Goal: Task Accomplishment & Management: Manage account settings

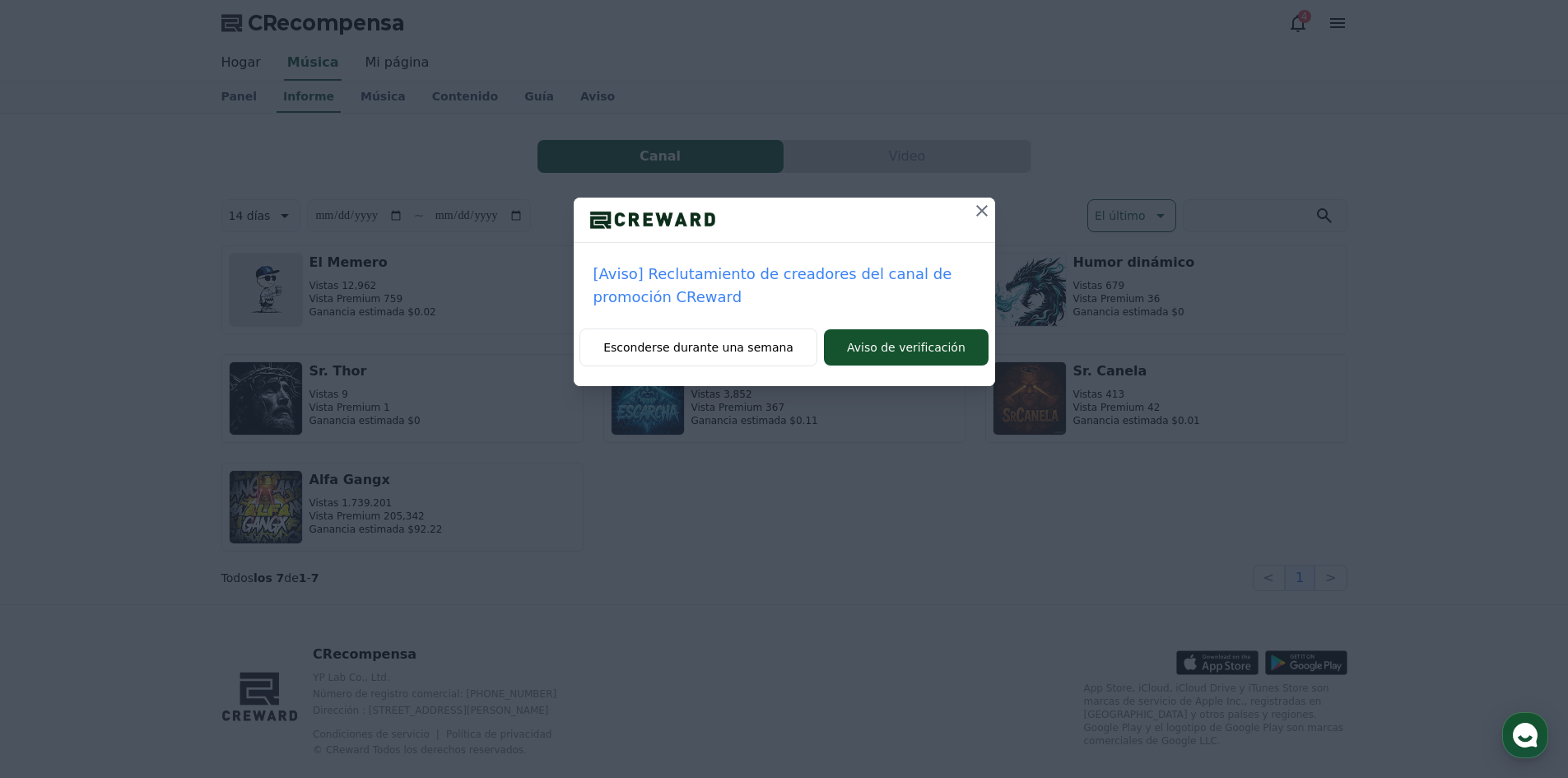
click at [980, 217] on icon at bounding box center [982, 211] width 20 height 20
click at [980, 211] on icon at bounding box center [982, 211] width 12 height 12
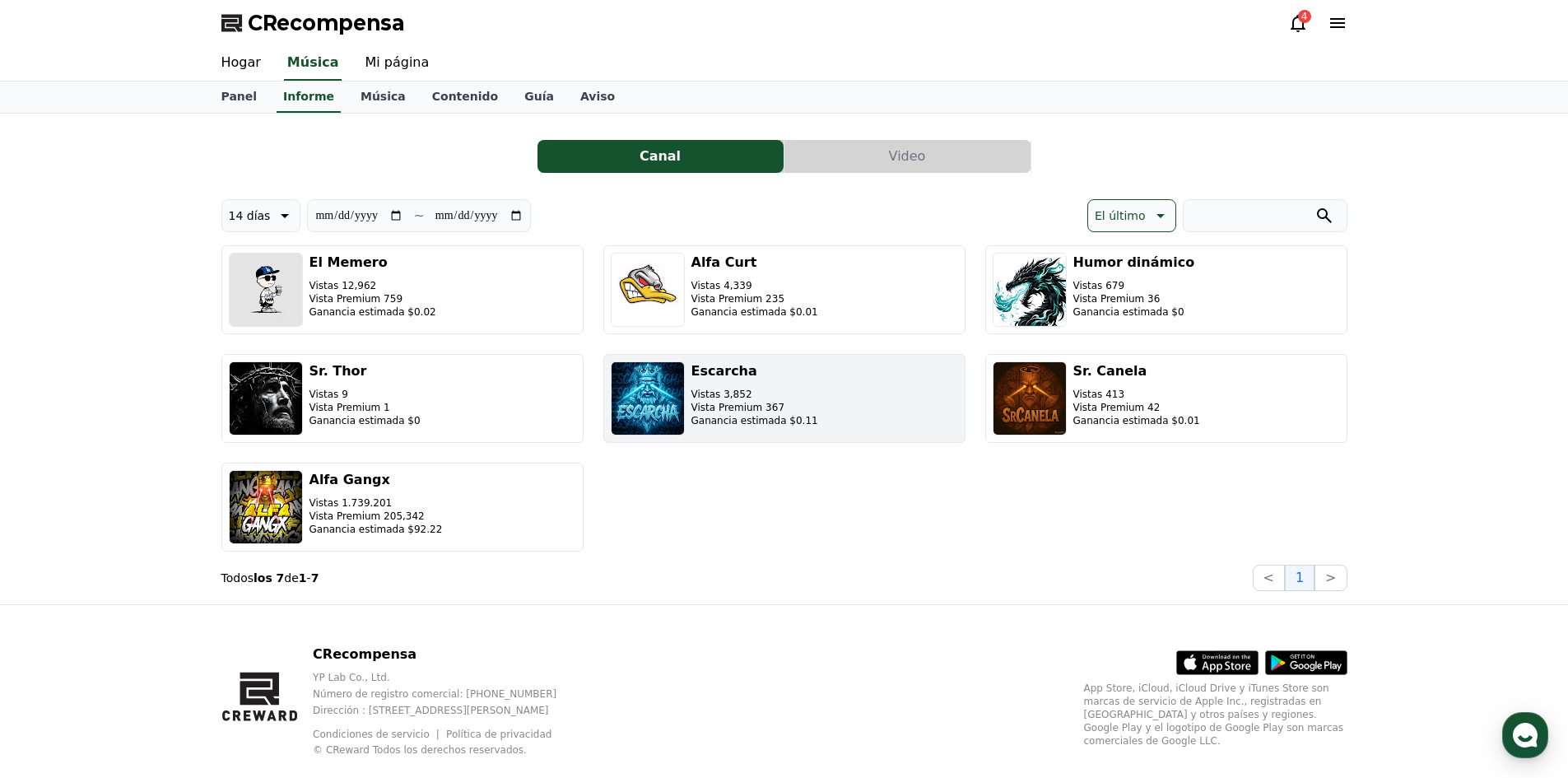
click at [703, 368] on font "Escarcha" at bounding box center [724, 371] width 66 height 16
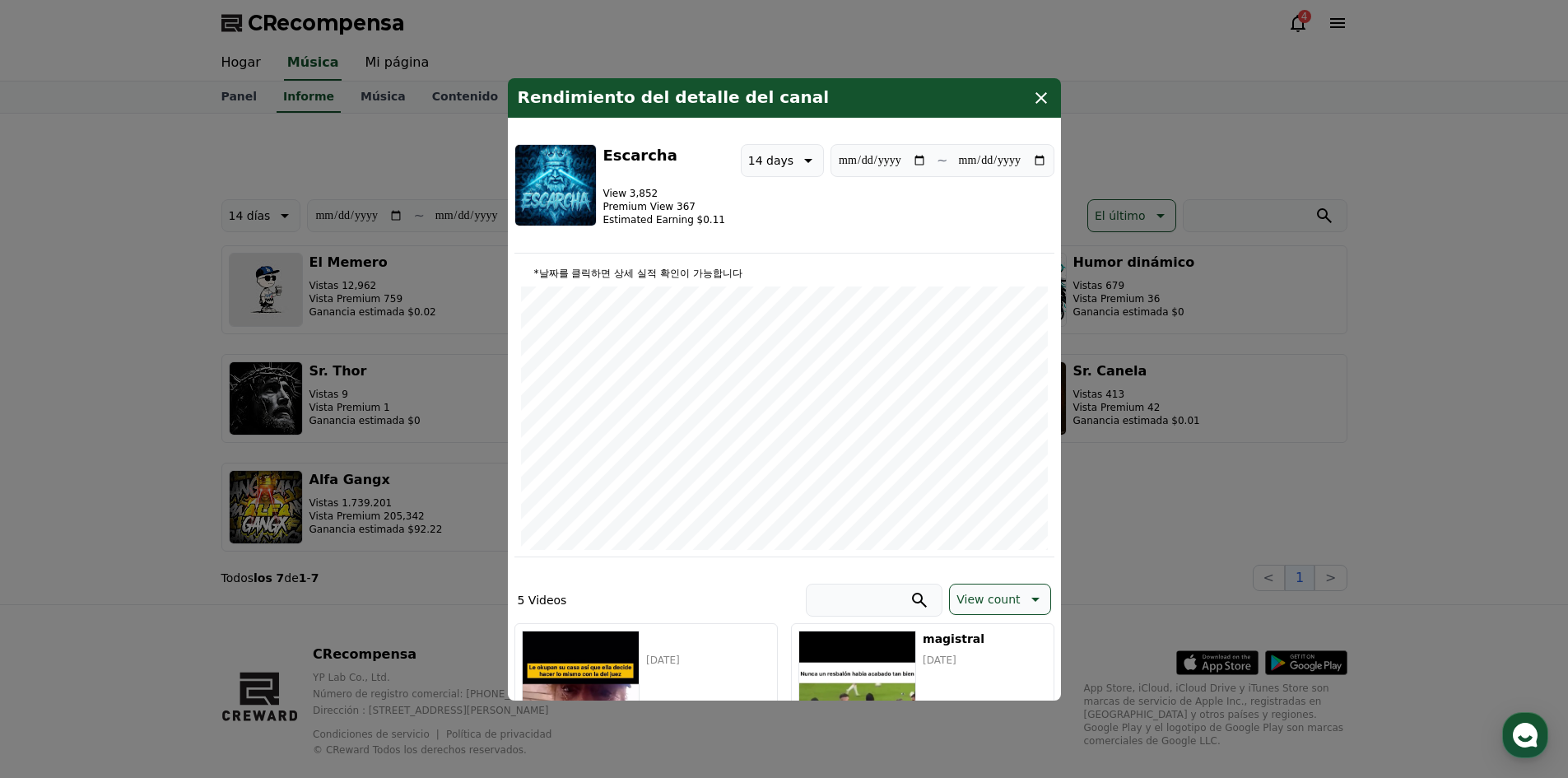
click at [1036, 89] on icon "modal" at bounding box center [1041, 98] width 20 height 20
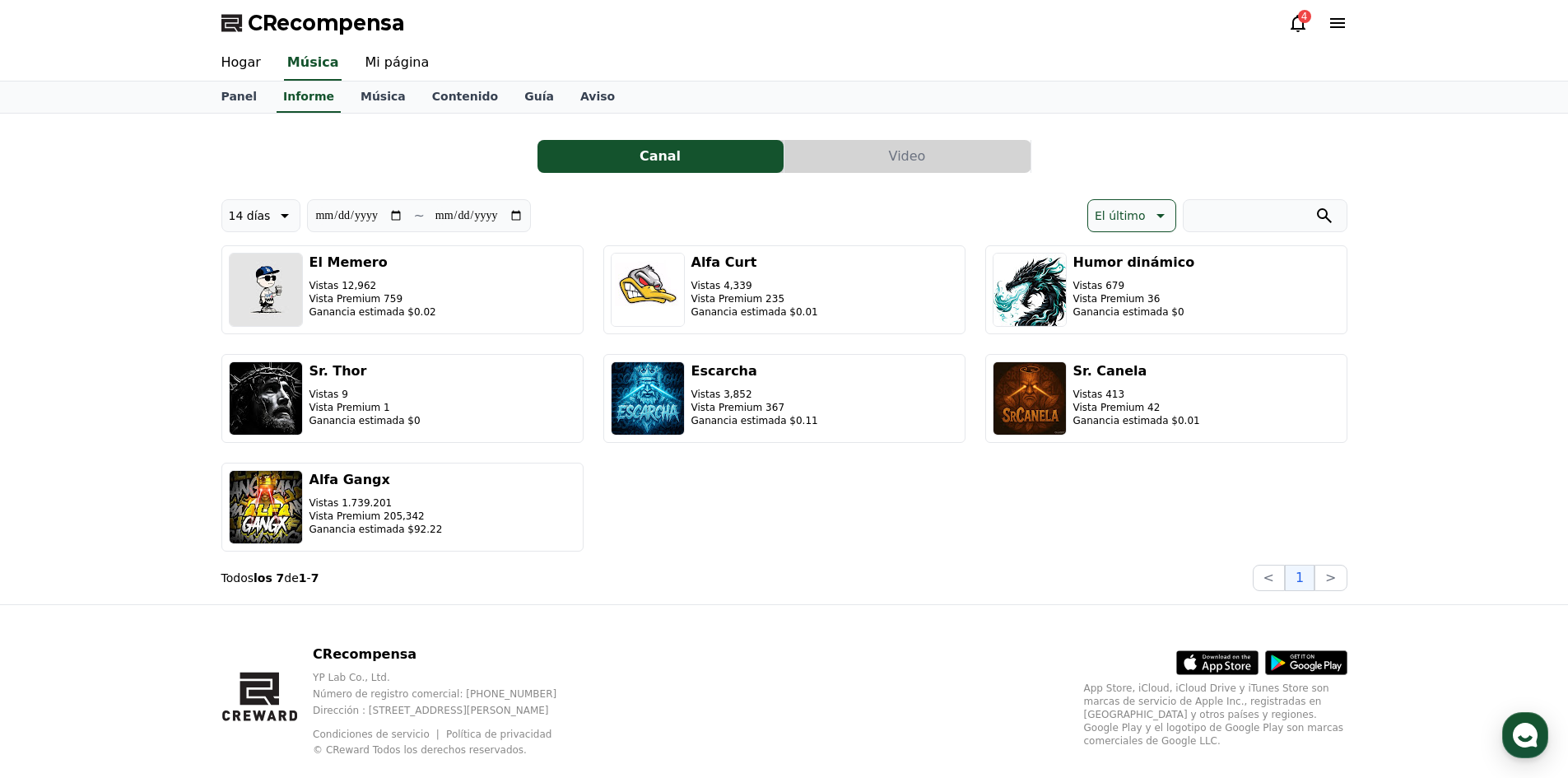
click at [252, 228] on button "14 días" at bounding box center [261, 215] width 80 height 33
click at [256, 263] on button "Latest" at bounding box center [246, 258] width 48 height 37
type input "**********"
click at [266, 221] on button "14 días" at bounding box center [261, 215] width 80 height 33
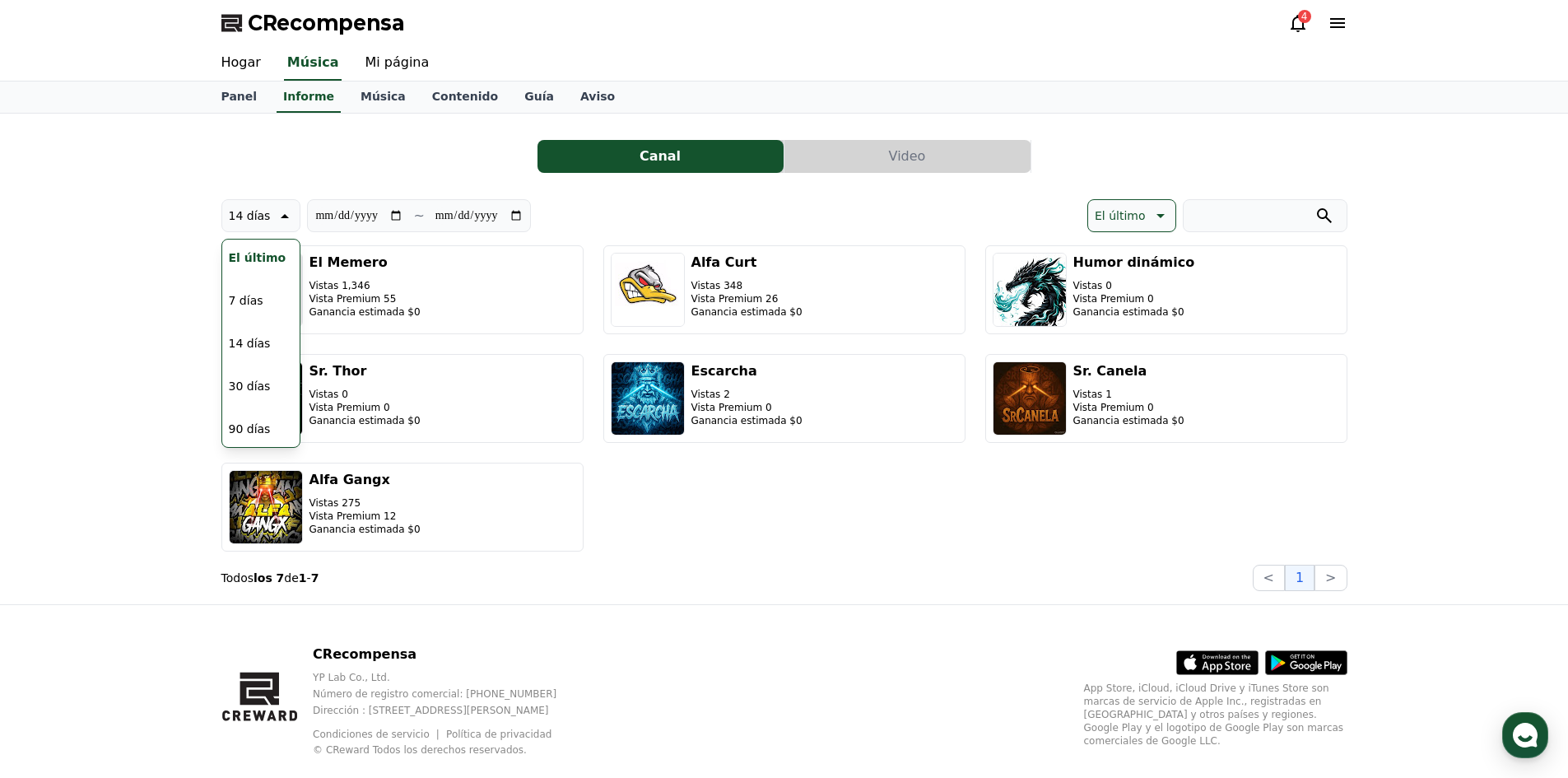
click at [250, 262] on font "El último" at bounding box center [258, 258] width 58 height 13
click at [1298, 22] on icon at bounding box center [1298, 23] width 20 height 20
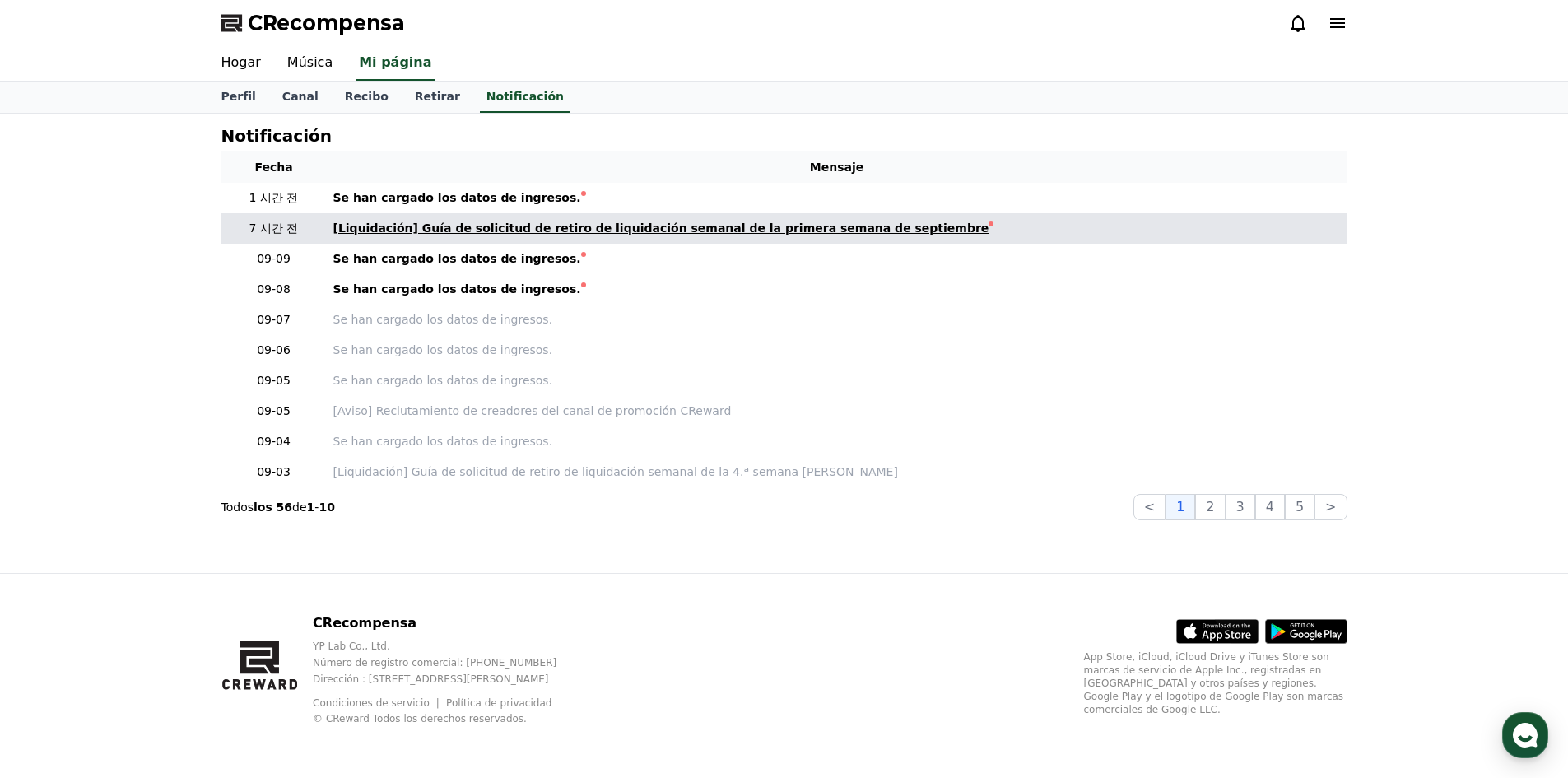
click at [497, 229] on font "[Liquidación] Guía de solicitud de retiro de liquidación semanal de la primera …" at bounding box center [662, 228] width 656 height 13
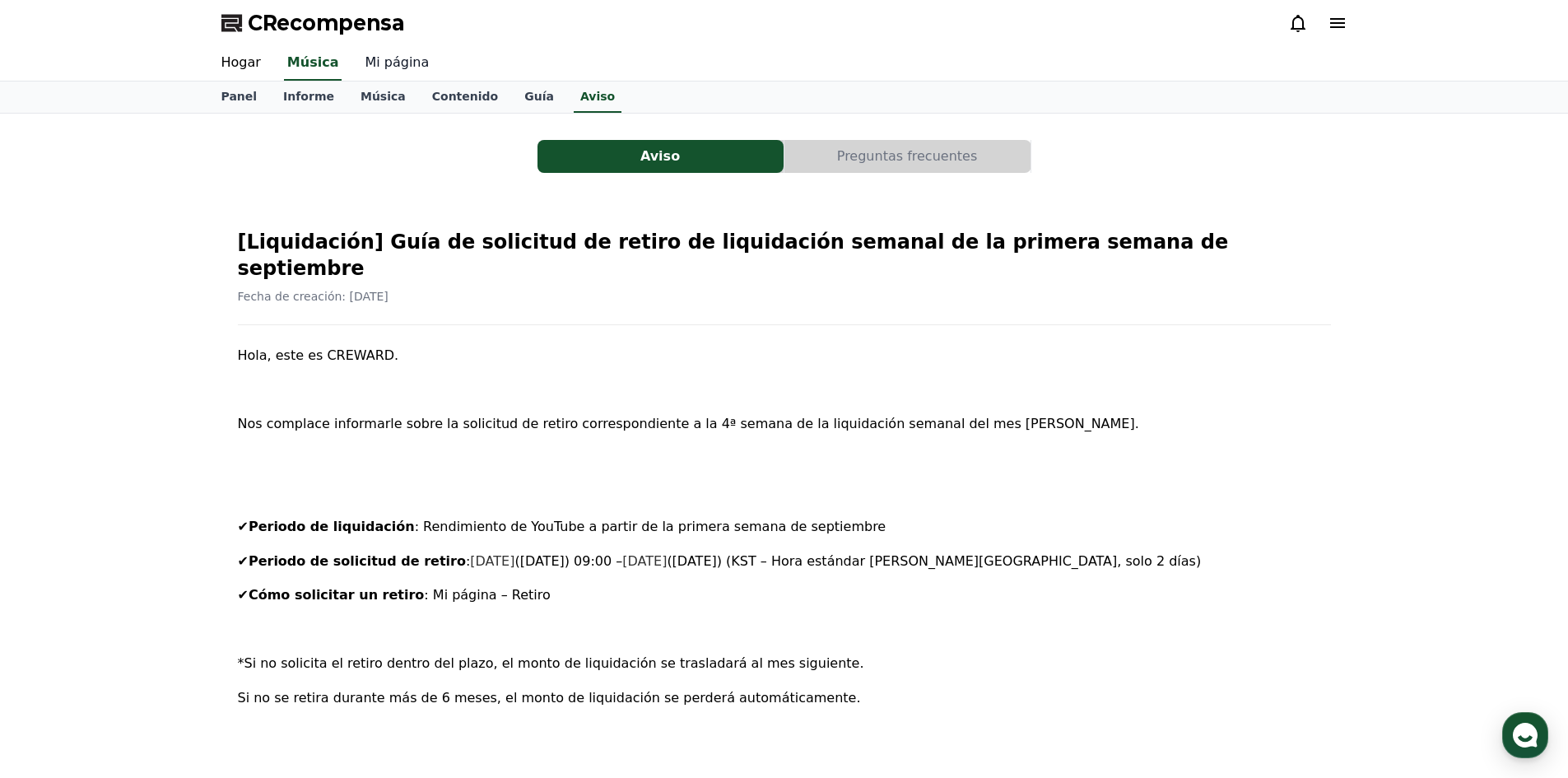
click at [365, 70] on font "Mi página" at bounding box center [397, 62] width 64 height 16
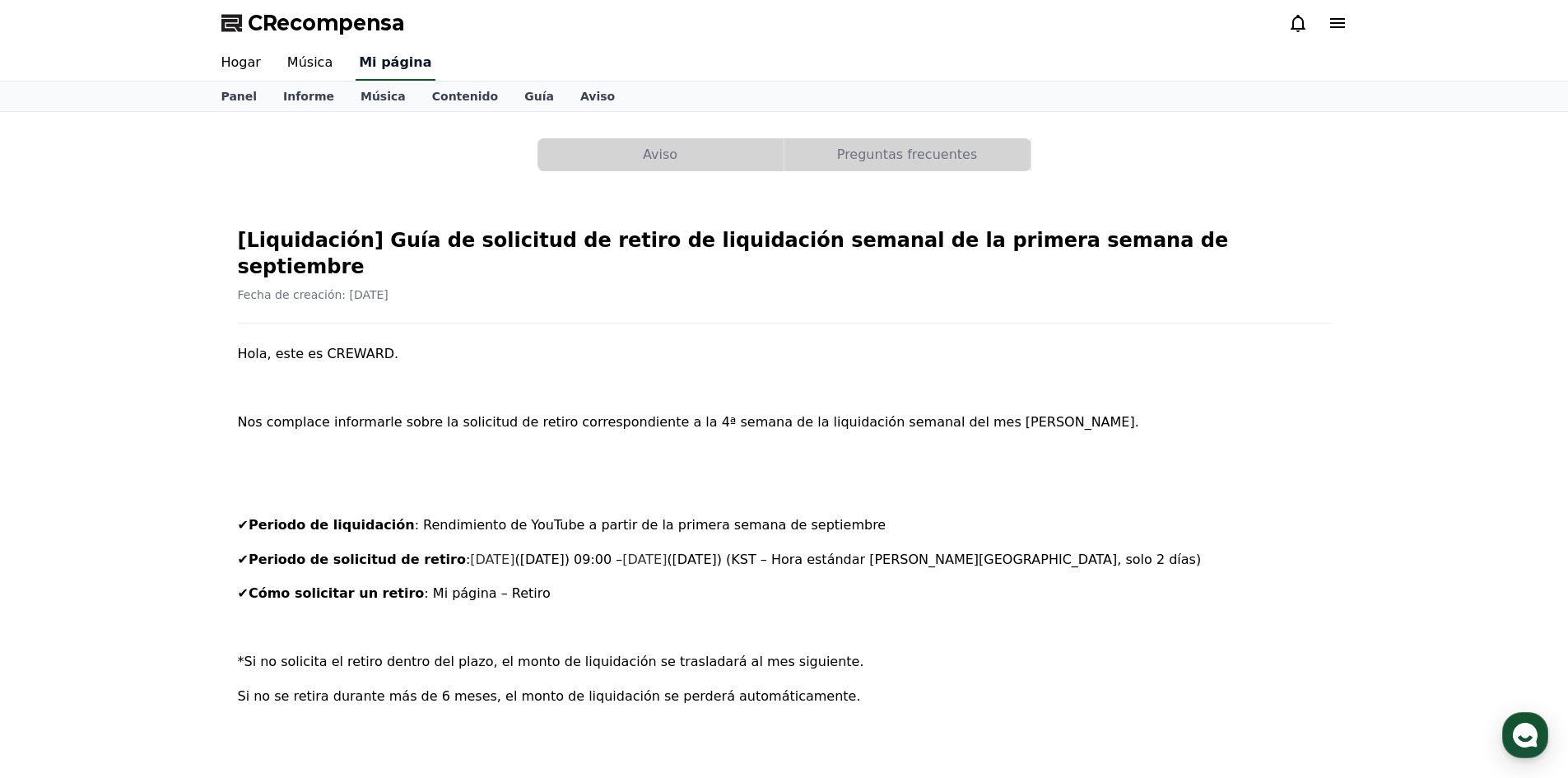
select select "**********"
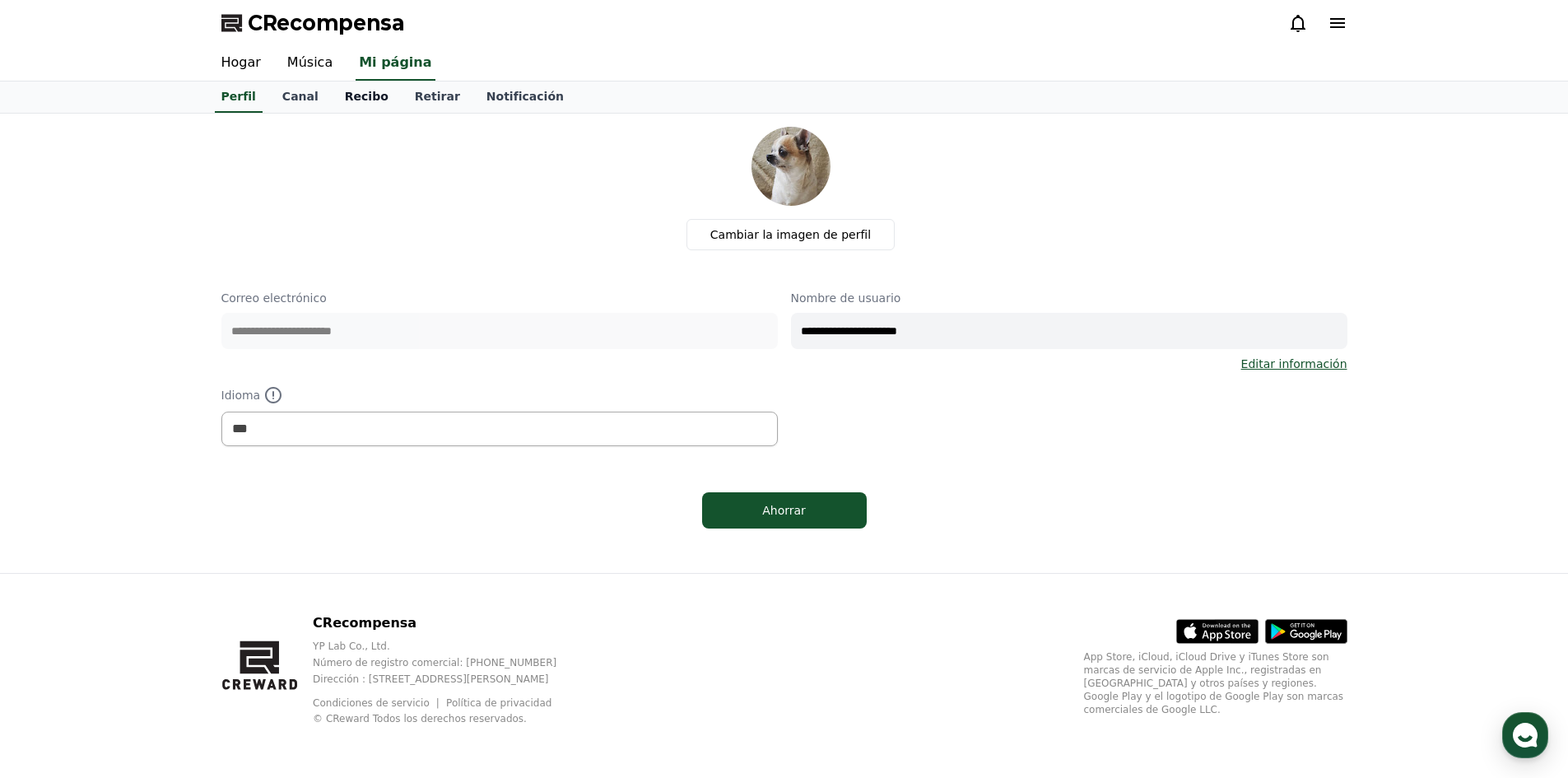
click at [355, 102] on font "Recibo" at bounding box center [367, 96] width 44 height 13
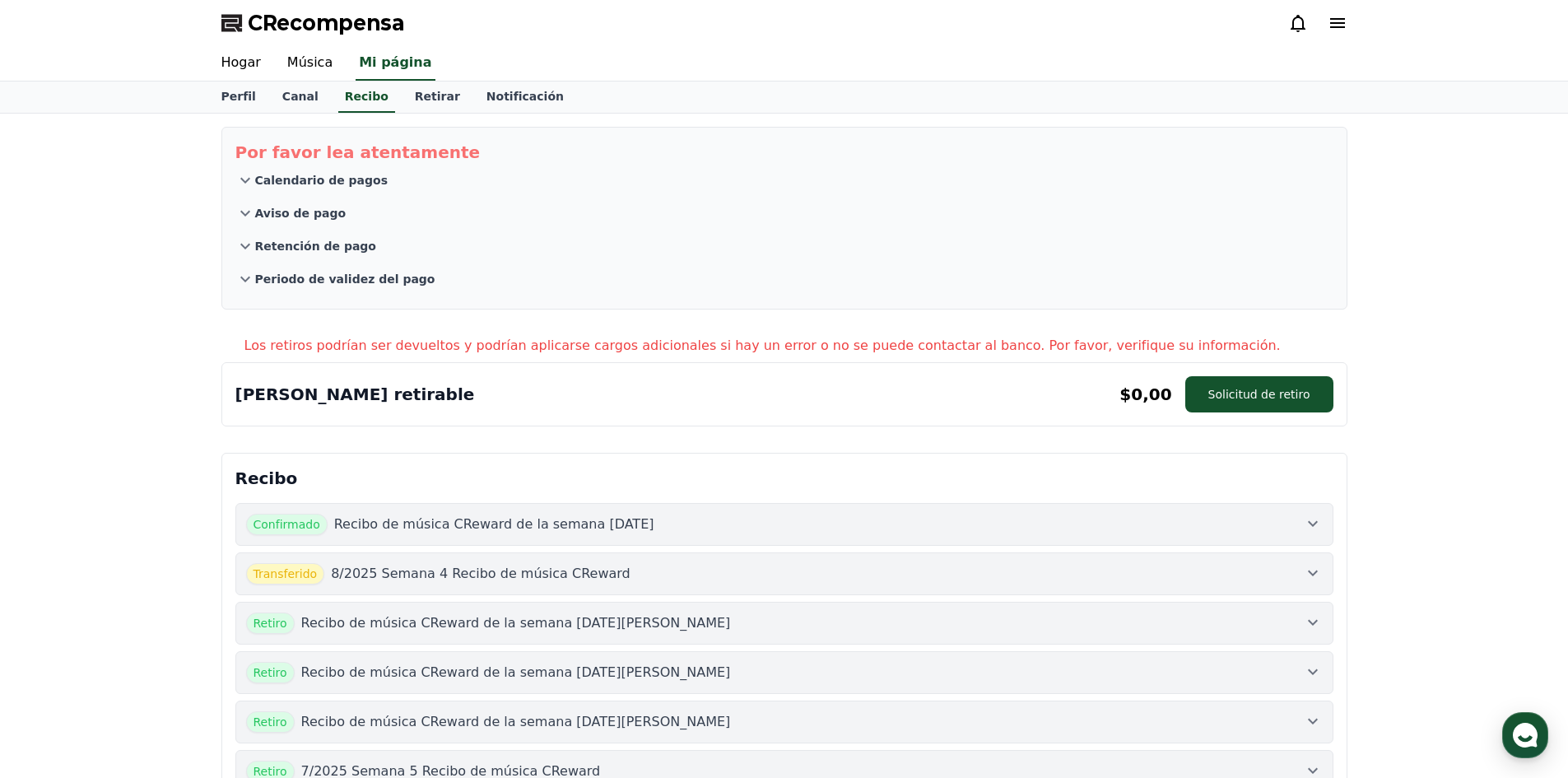
click at [492, 518] on font "Recibo de música CReward de la semana [DATE]" at bounding box center [494, 525] width 320 height 16
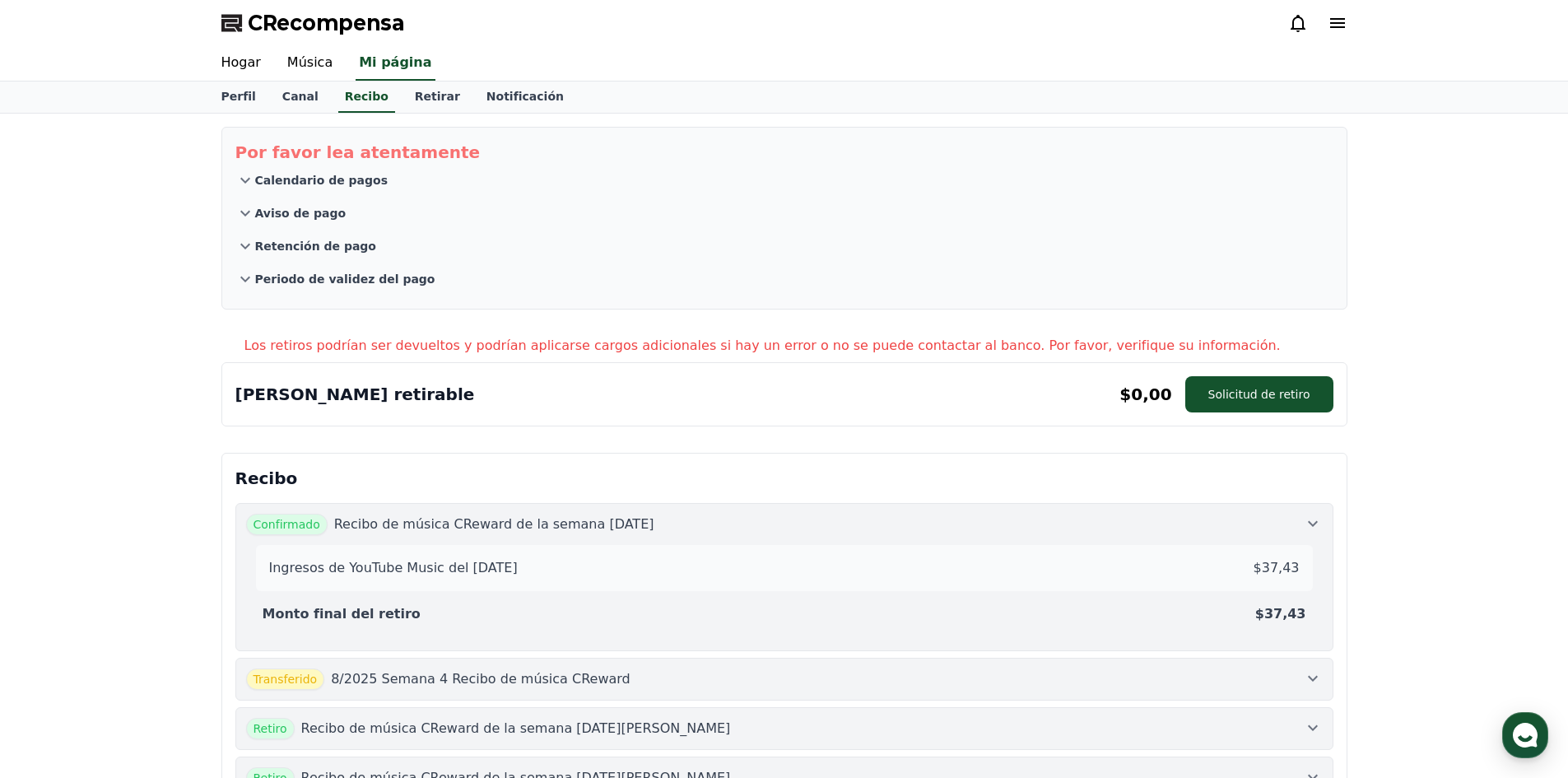
click at [489, 520] on font "Recibo de música CReward de la semana [DATE]" at bounding box center [494, 525] width 320 height 16
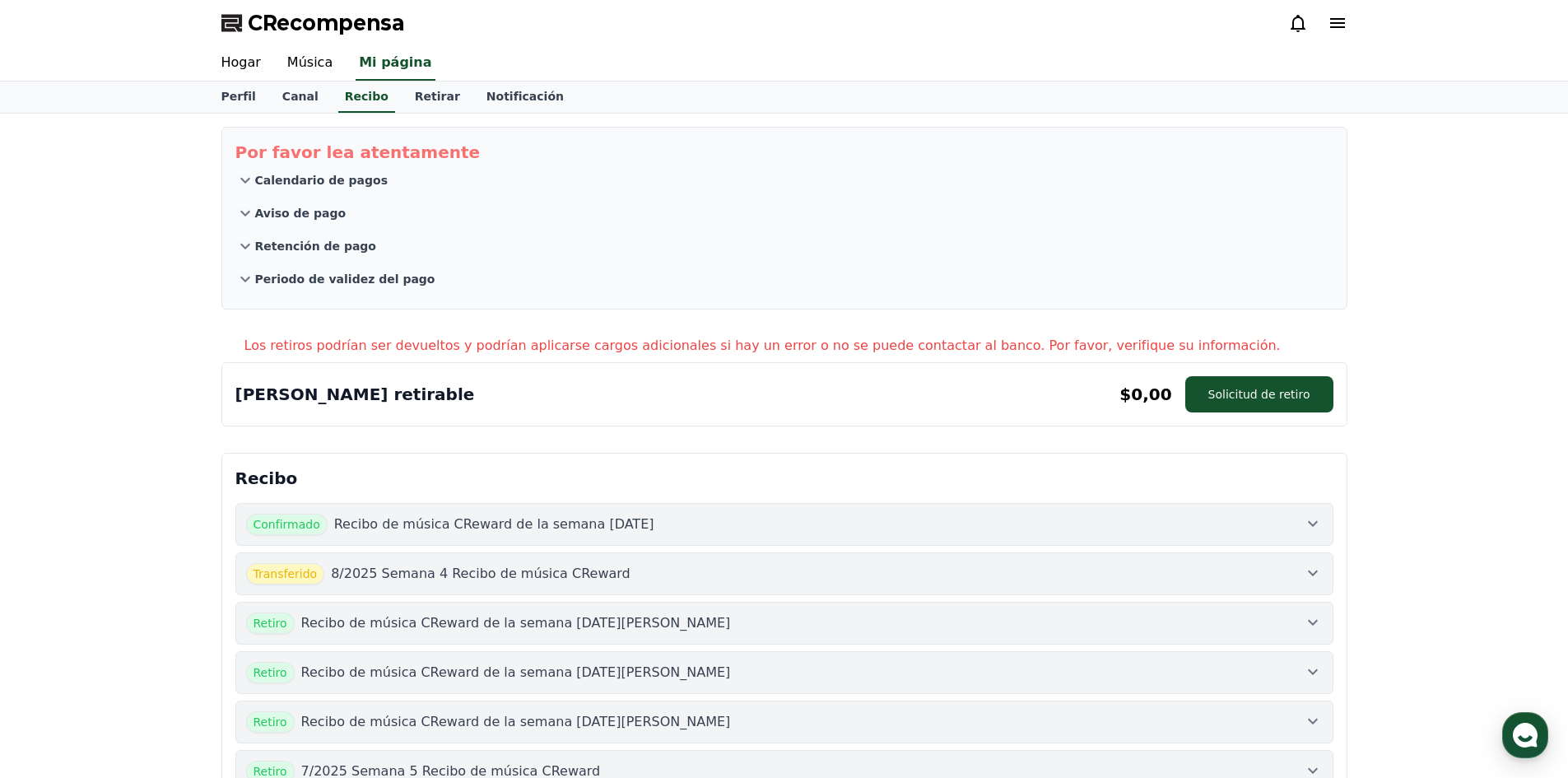
click at [477, 576] on font "8/2025 Semana 4 Recibo de música CReward" at bounding box center [481, 574] width 300 height 16
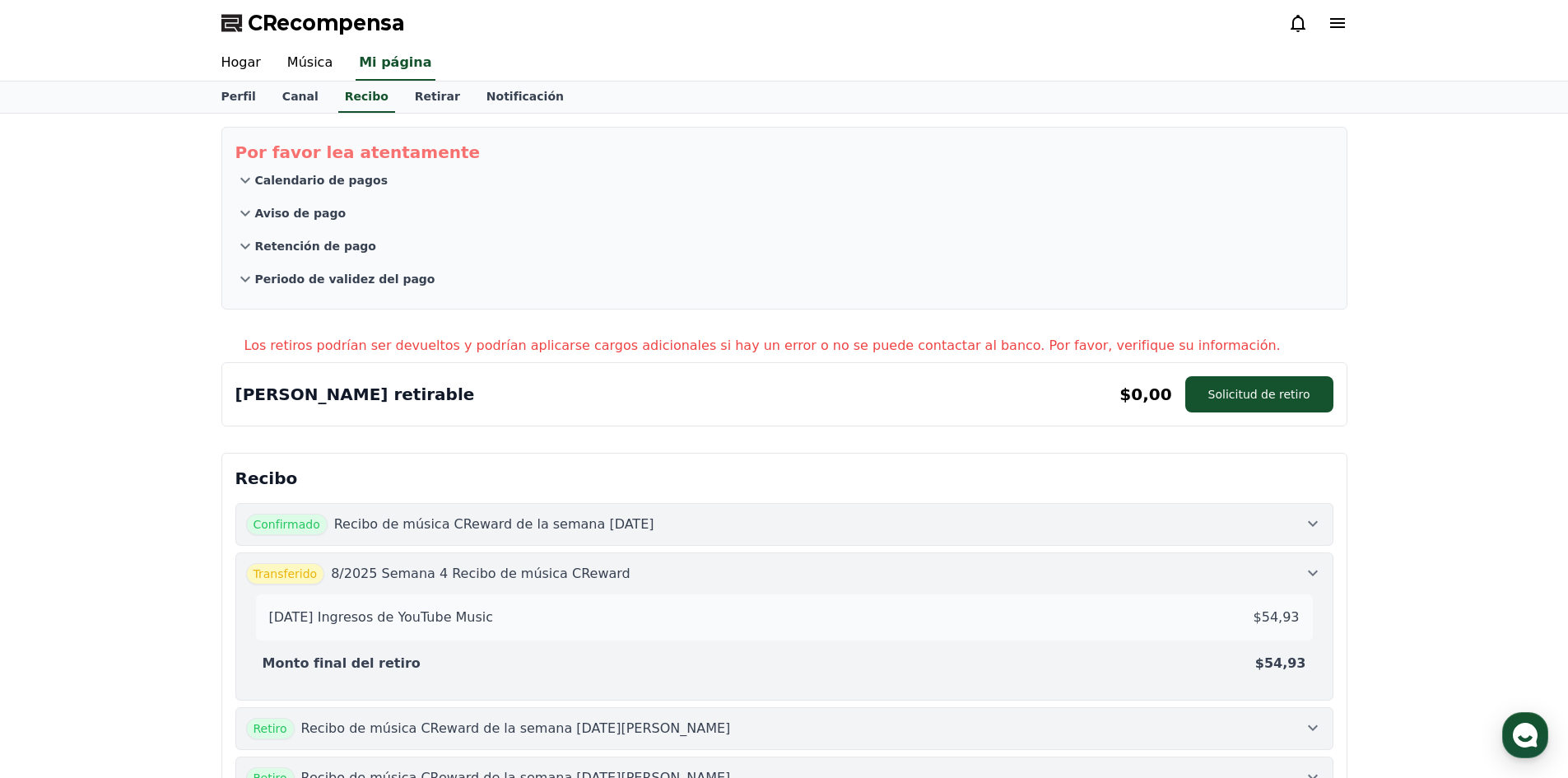
click at [468, 577] on font "8/2025 Semana 4 Recibo de música CReward" at bounding box center [481, 574] width 300 height 16
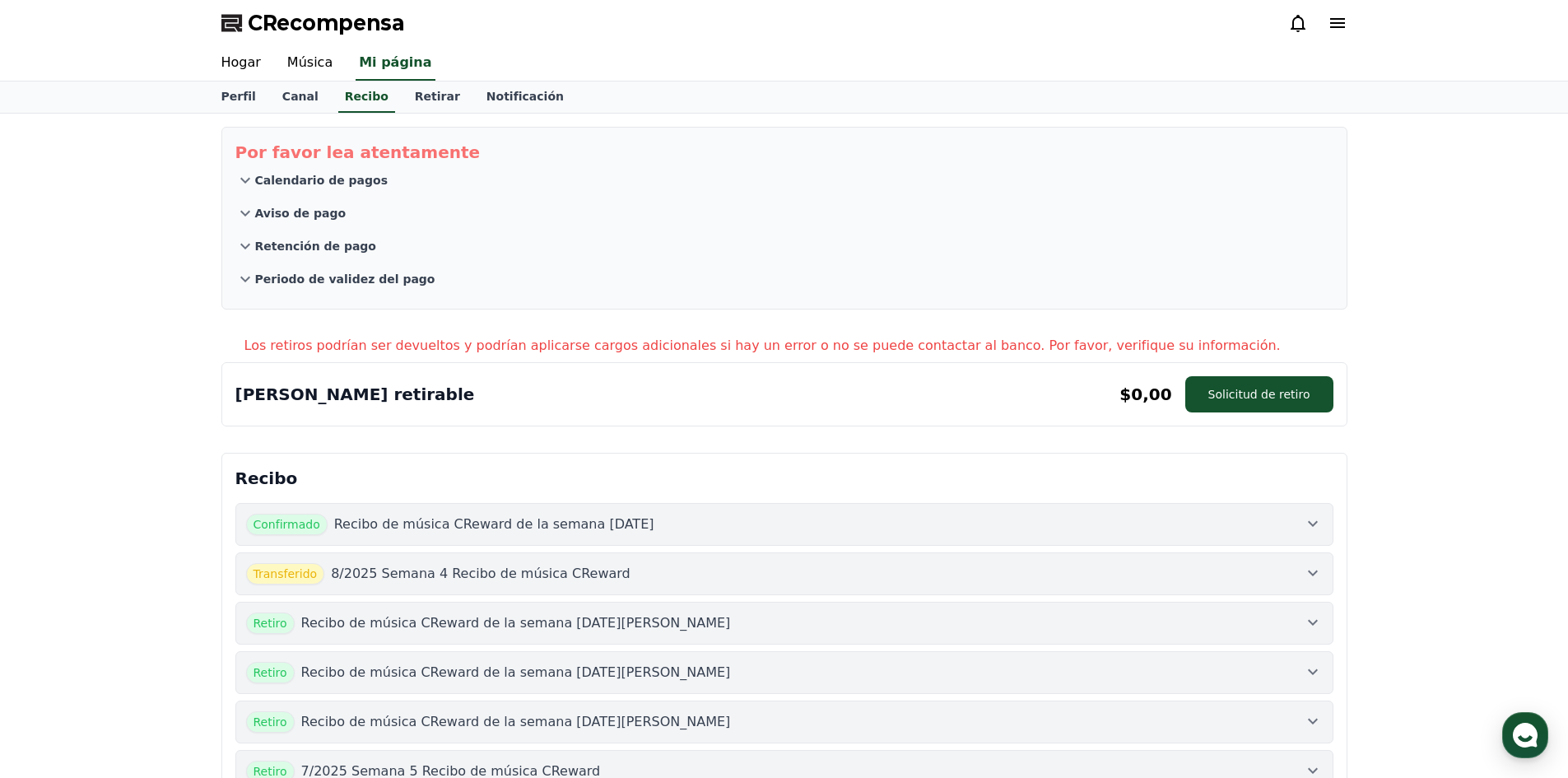
click at [468, 577] on font "8/2025 Semana 4 Recibo de música CReward" at bounding box center [481, 574] width 300 height 16
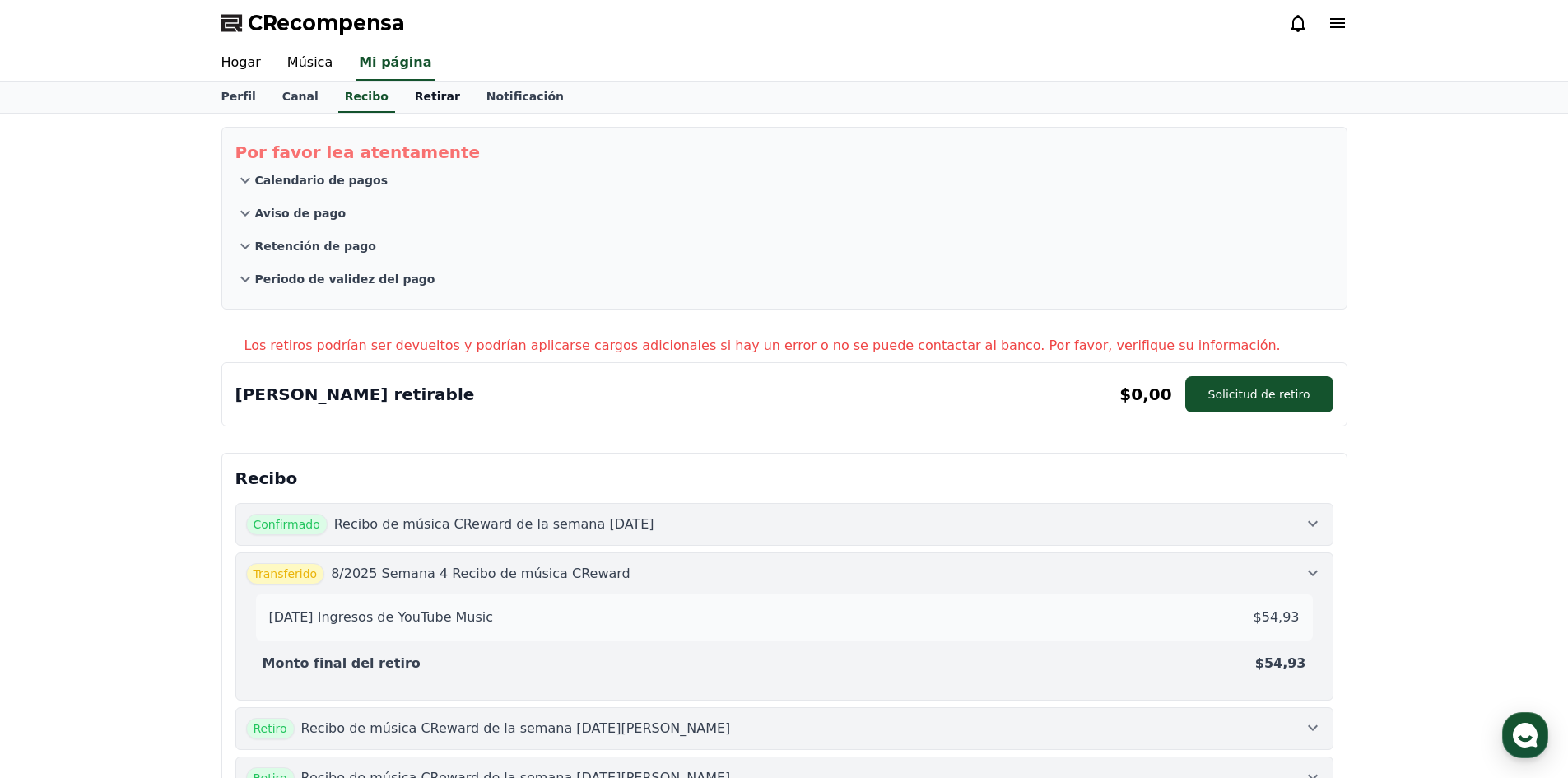
click at [415, 100] on font "Retirar" at bounding box center [437, 96] width 45 height 13
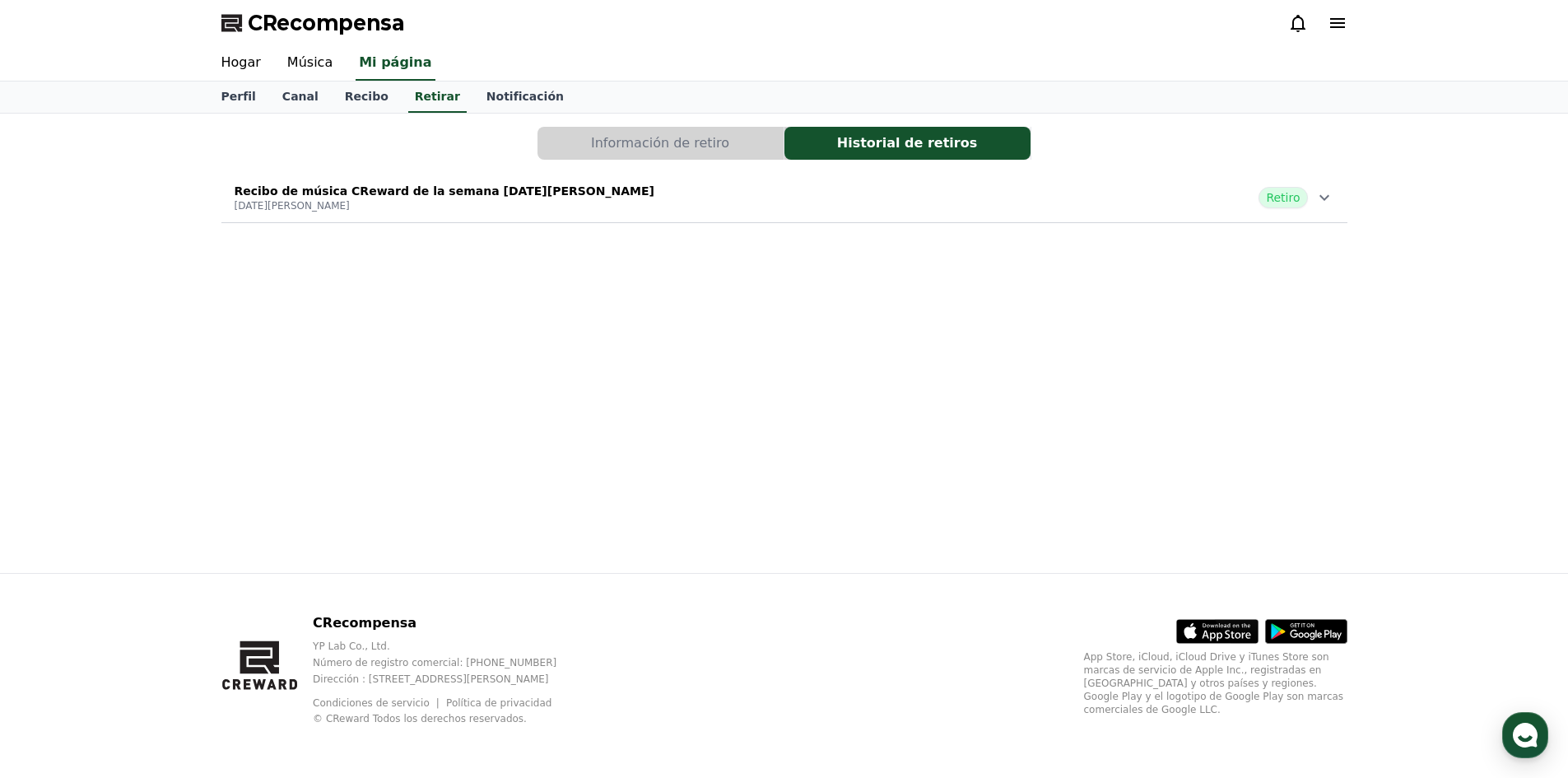
click at [422, 209] on p "[DATE][PERSON_NAME]" at bounding box center [444, 205] width 420 height 13
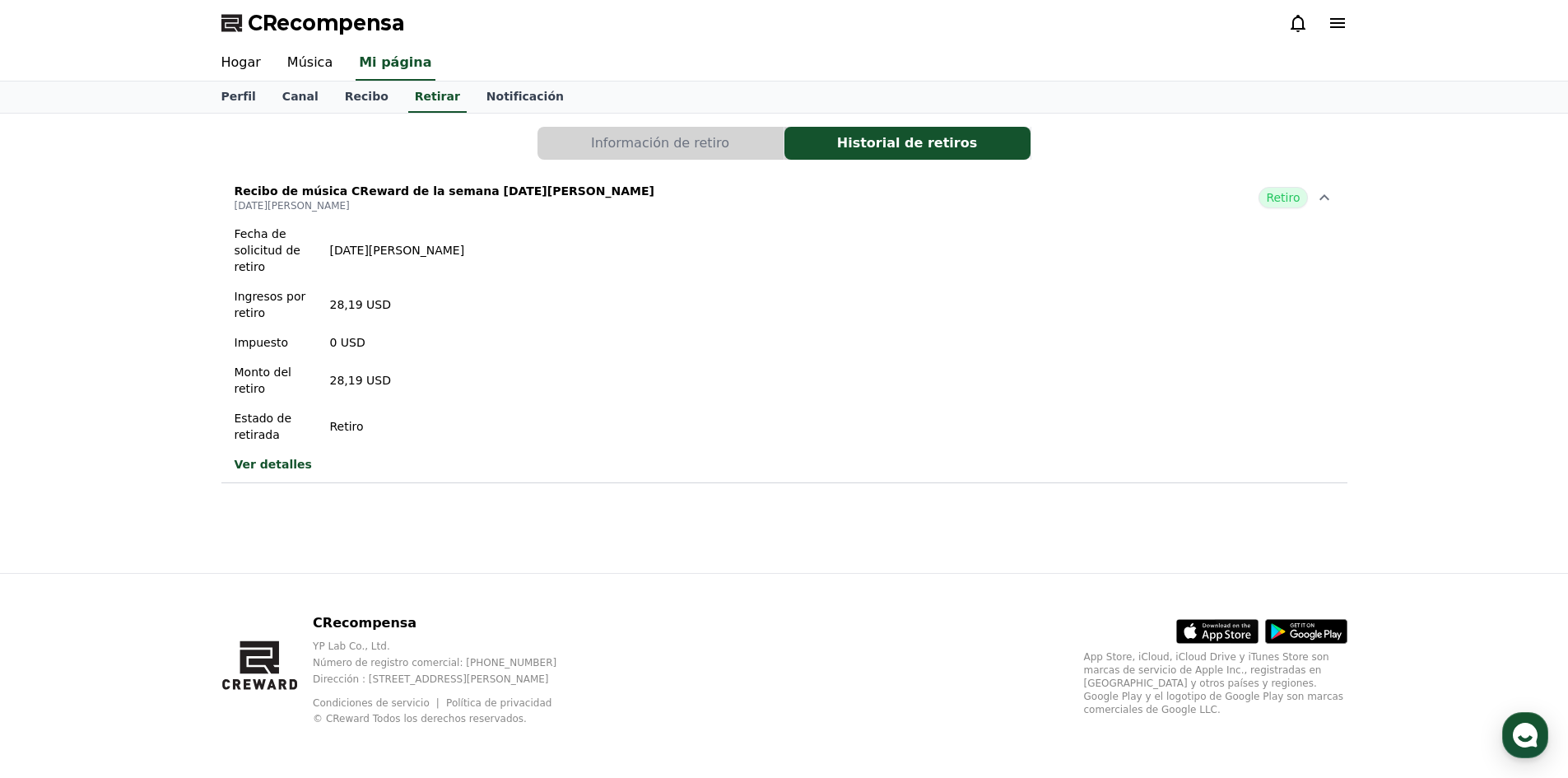
click at [422, 209] on p "[DATE][PERSON_NAME]" at bounding box center [444, 205] width 420 height 13
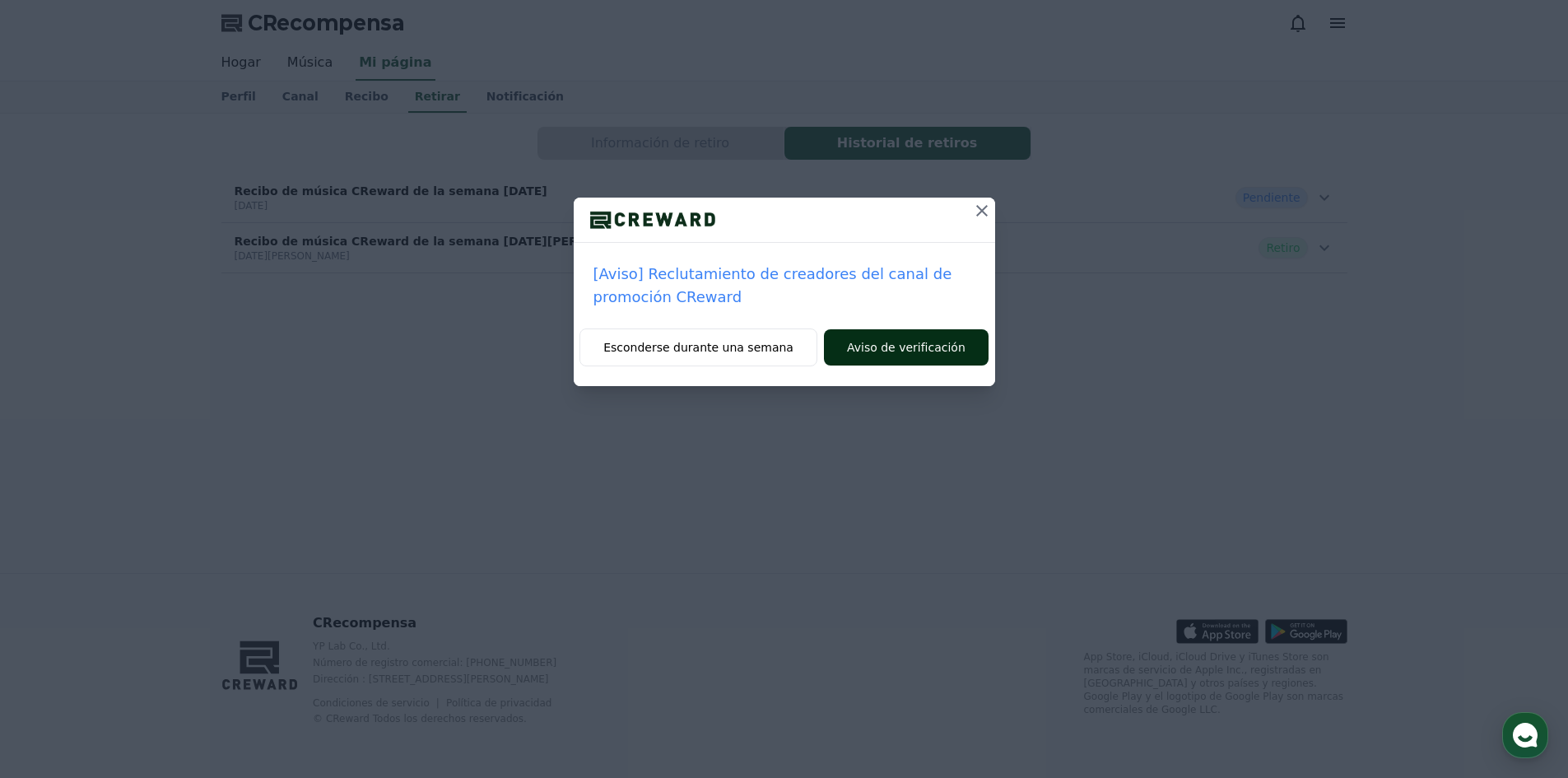
click at [873, 344] on font "Aviso de verificación" at bounding box center [906, 347] width 119 height 13
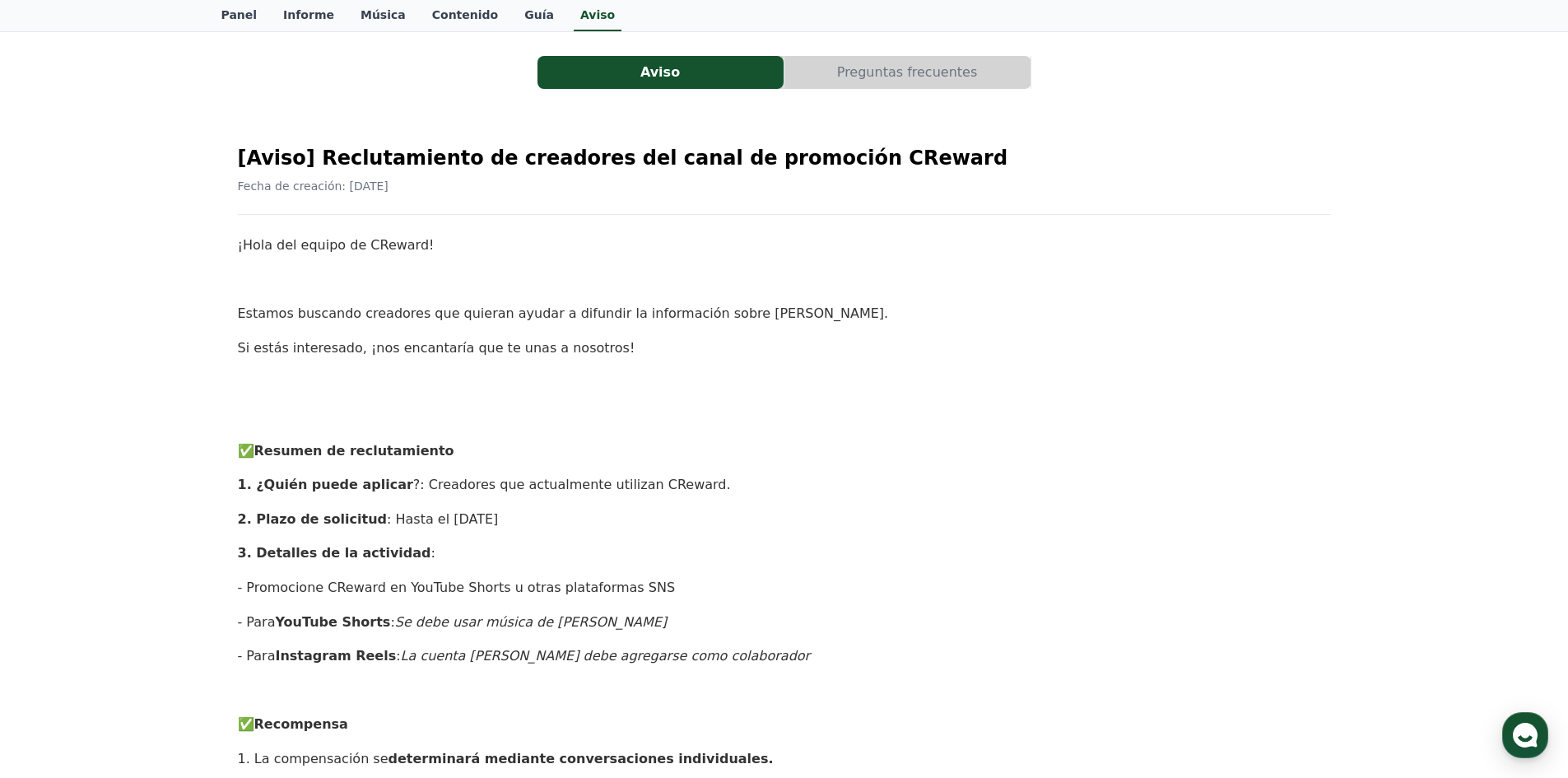
scroll to position [247, 0]
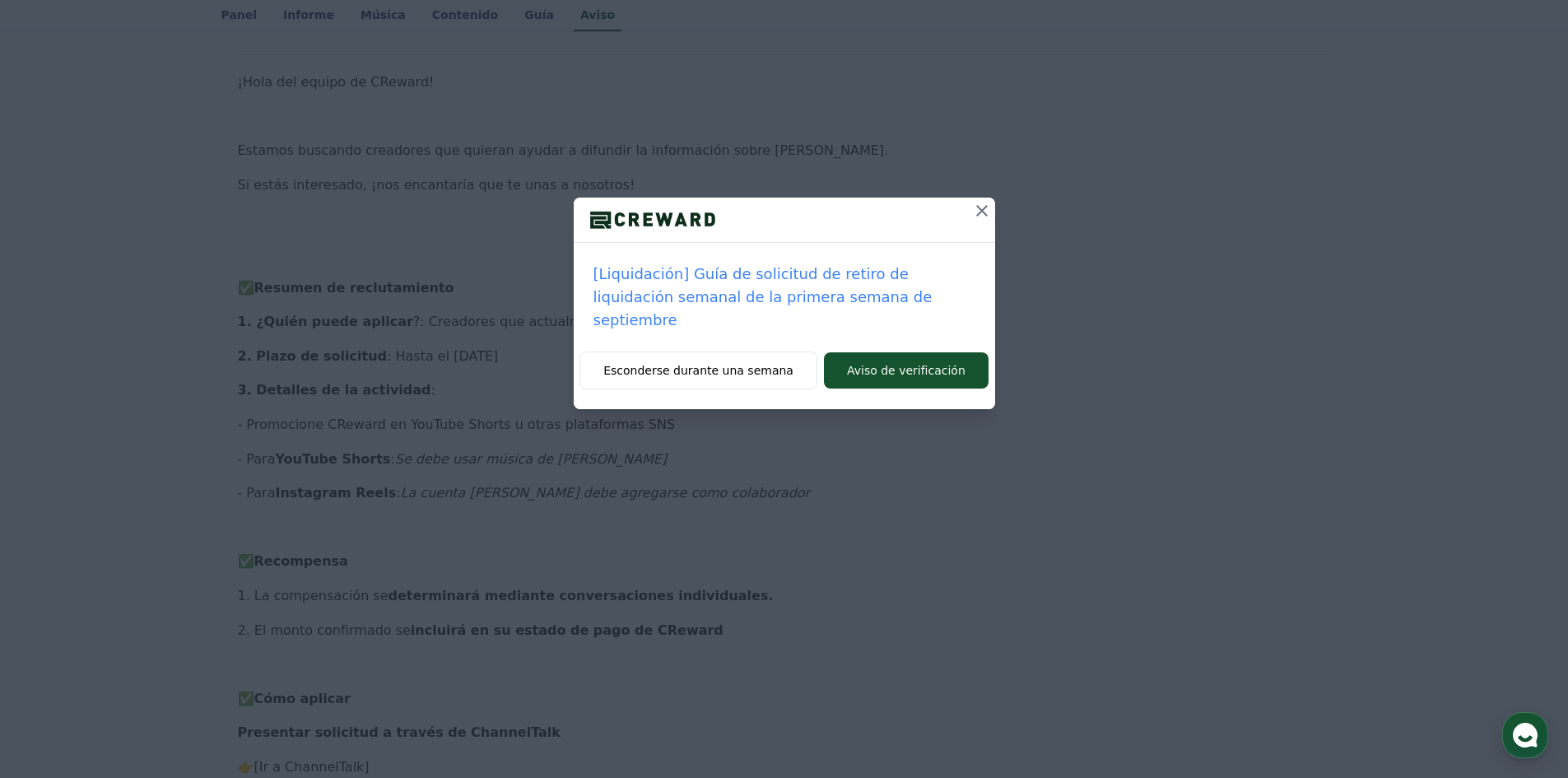
click at [978, 210] on icon at bounding box center [982, 211] width 20 height 20
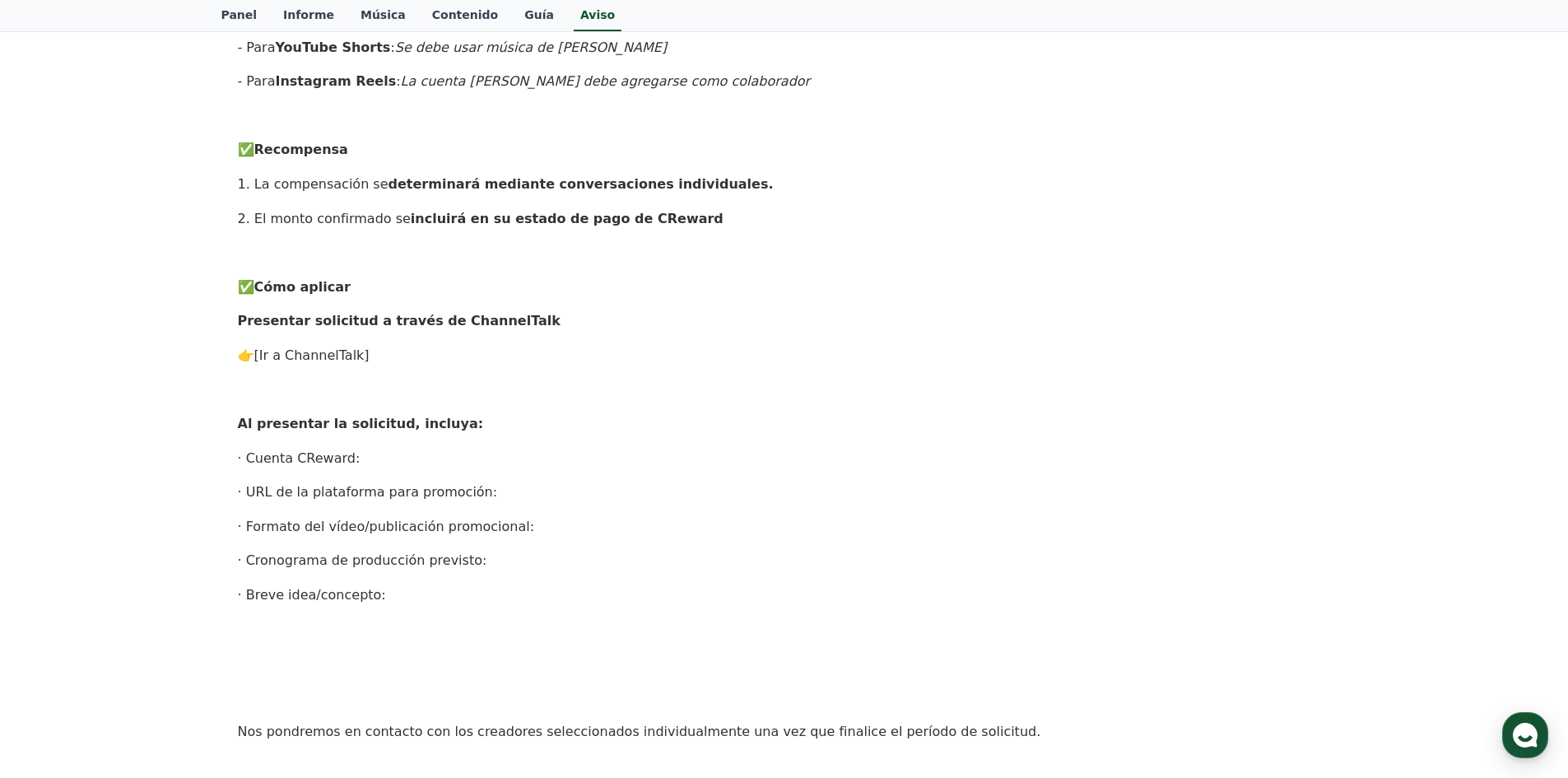
scroll to position [741, 0]
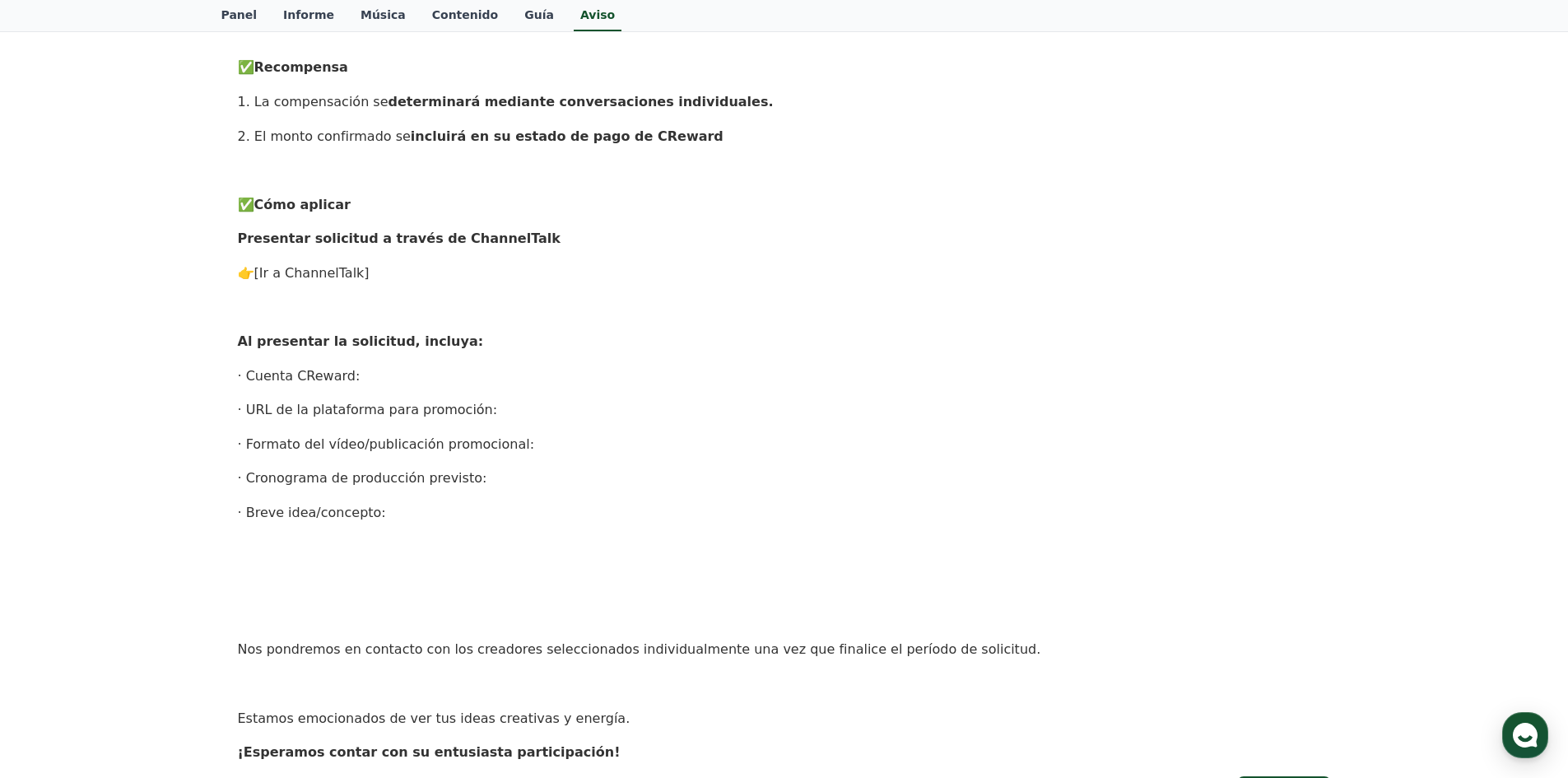
click at [326, 274] on font "[Ir a ChannelTalk]" at bounding box center [311, 273] width 115 height 16
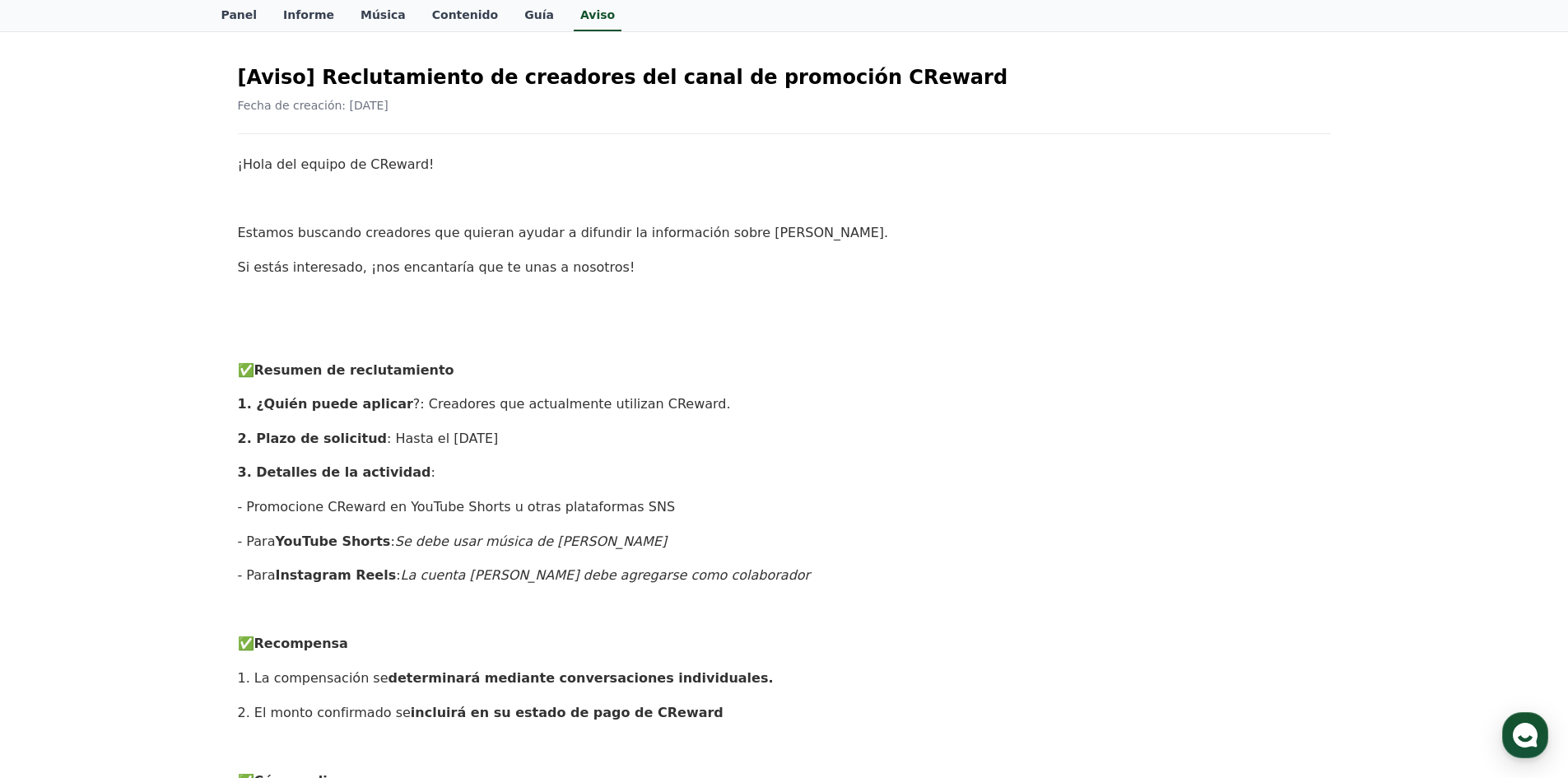
scroll to position [0, 0]
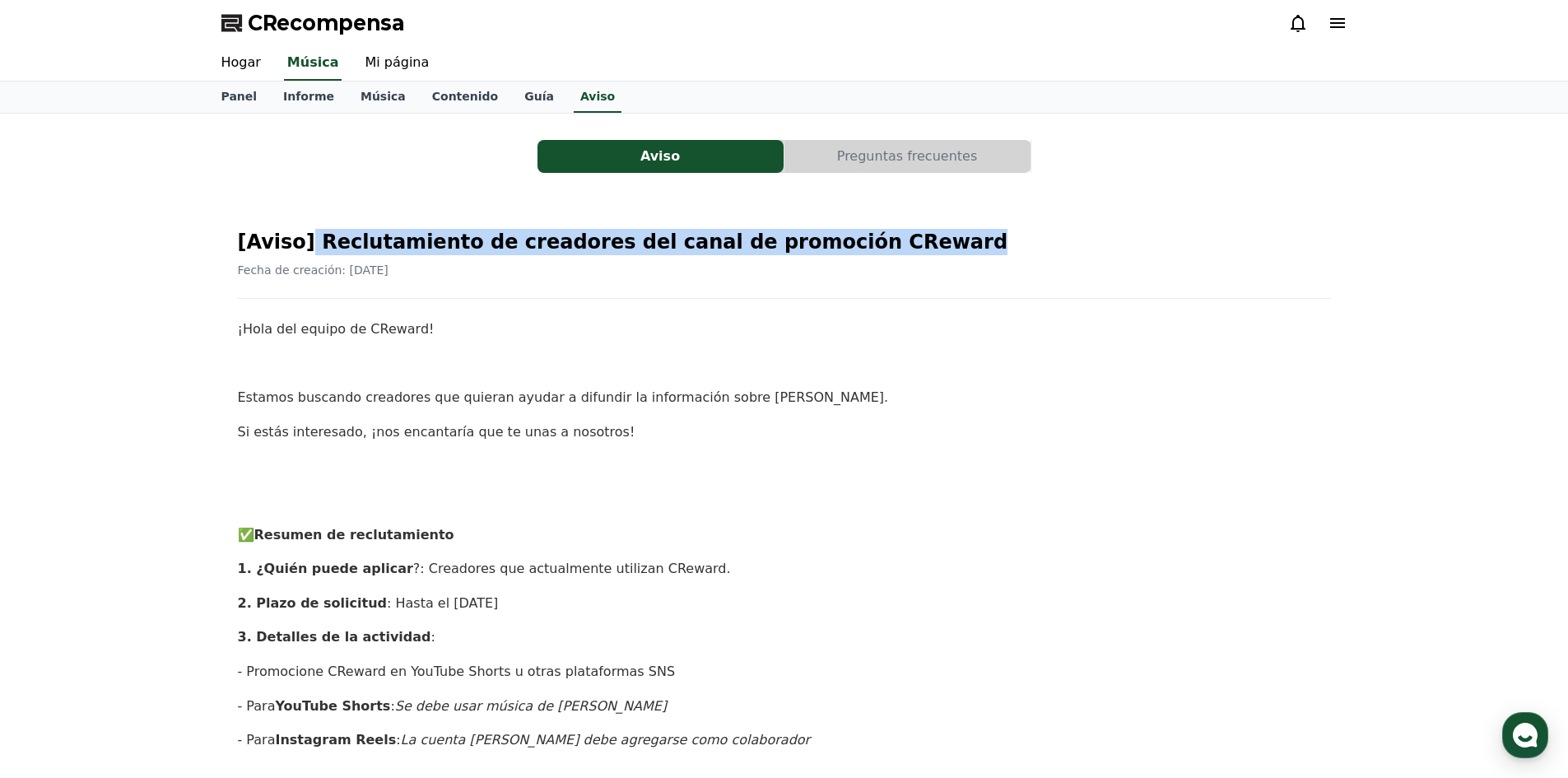
drag, startPoint x: 305, startPoint y: 237, endPoint x: 887, endPoint y: 241, distance: 582.0
click at [887, 241] on h2 "[Aviso] Reclutamiento de creadores del canal de promoción CReward" at bounding box center [785, 243] width 1093 height 27
copy font "Reclutamiento de creadores del canal de promoción CReward"
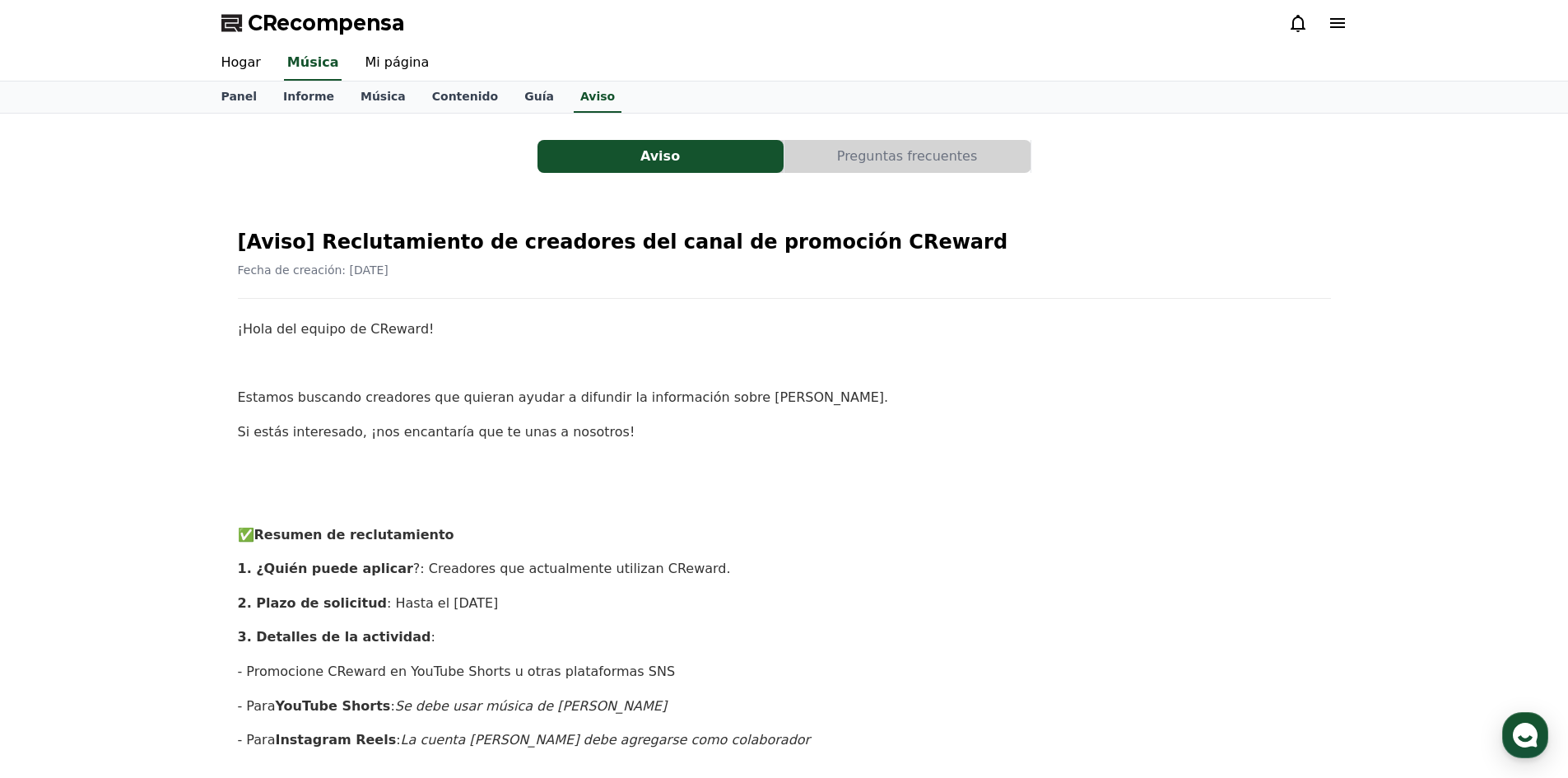
click at [1333, 12] on div at bounding box center [1317, 23] width 59 height 27
click at [1335, 20] on icon at bounding box center [1338, 22] width 15 height 10
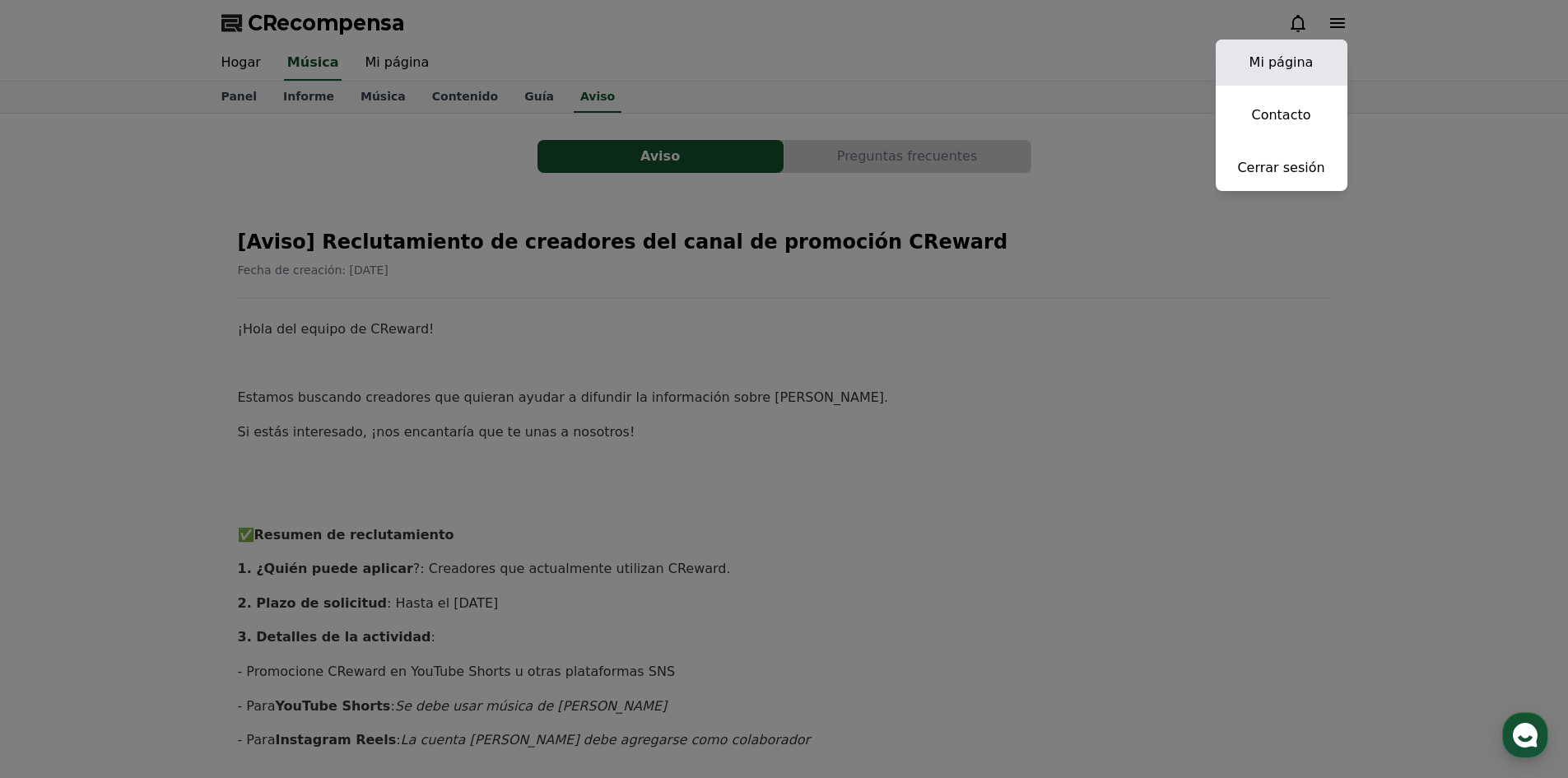
click at [1282, 74] on link "Mi página" at bounding box center [1282, 62] width 132 height 46
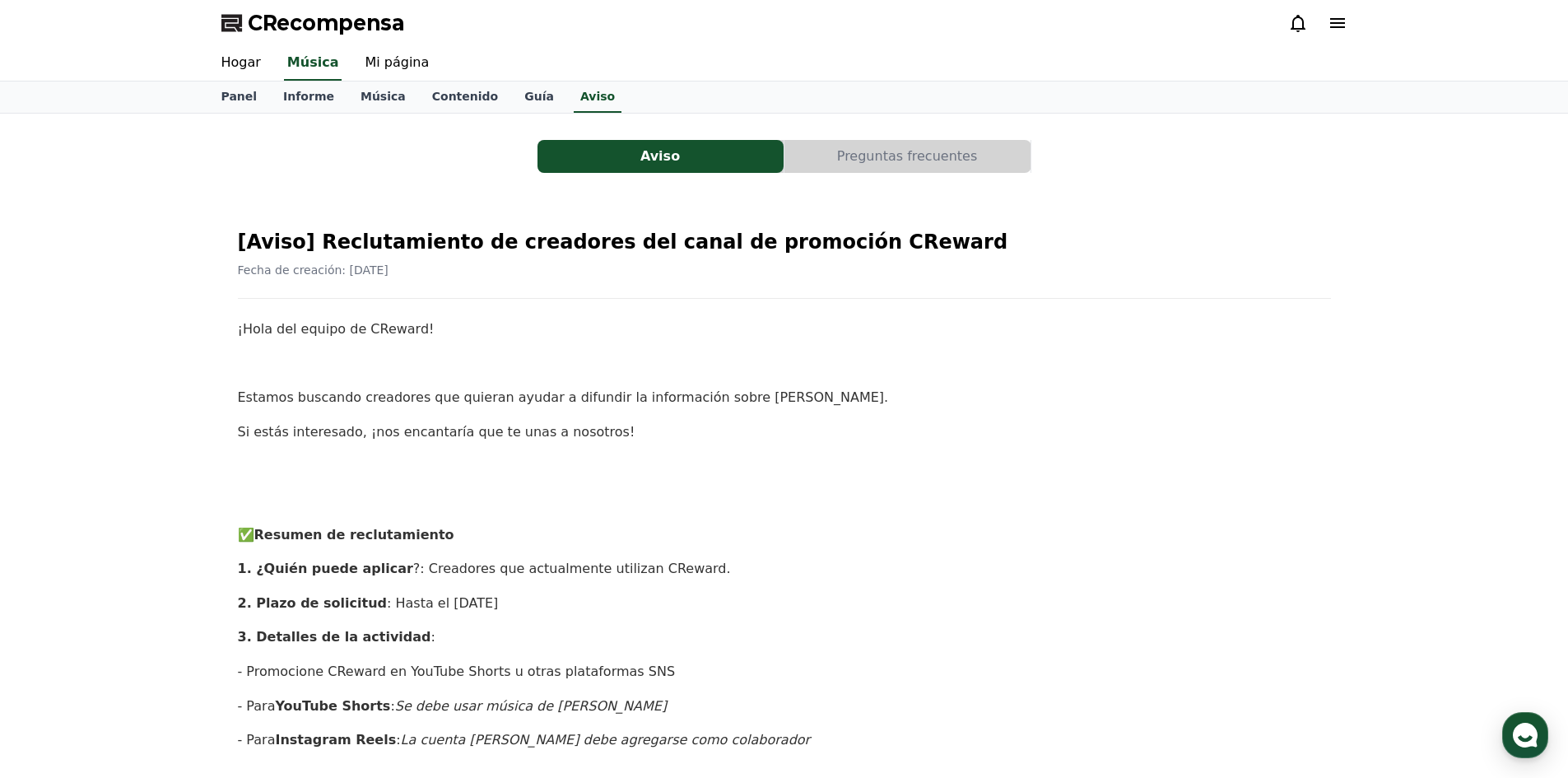
select select "**********"
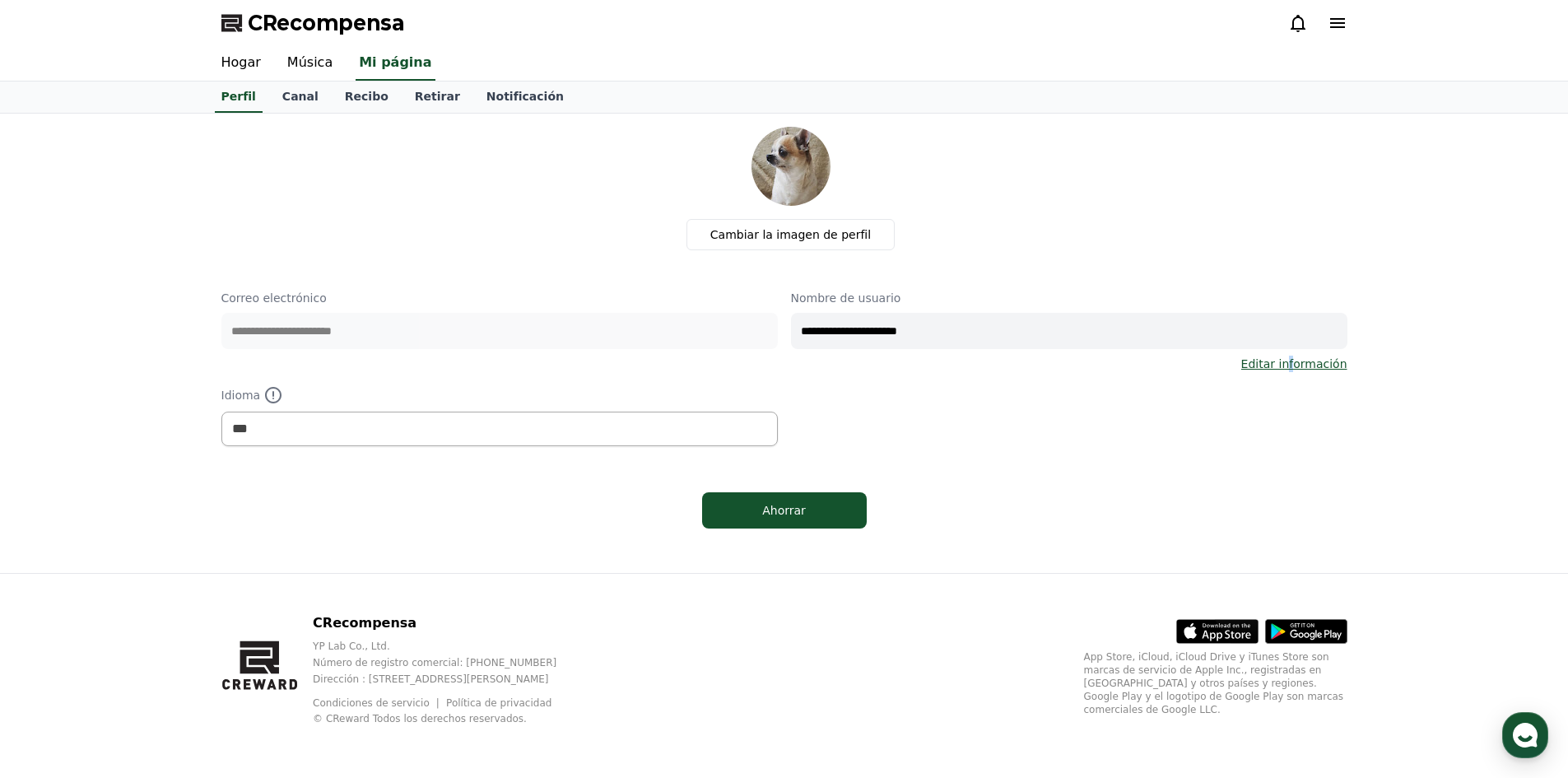
click at [1299, 352] on div "**********" at bounding box center [1069, 331] width 557 height 82
click at [219, 323] on div "**********" at bounding box center [784, 331] width 1139 height 422
